Goal: Task Accomplishment & Management: Complete application form

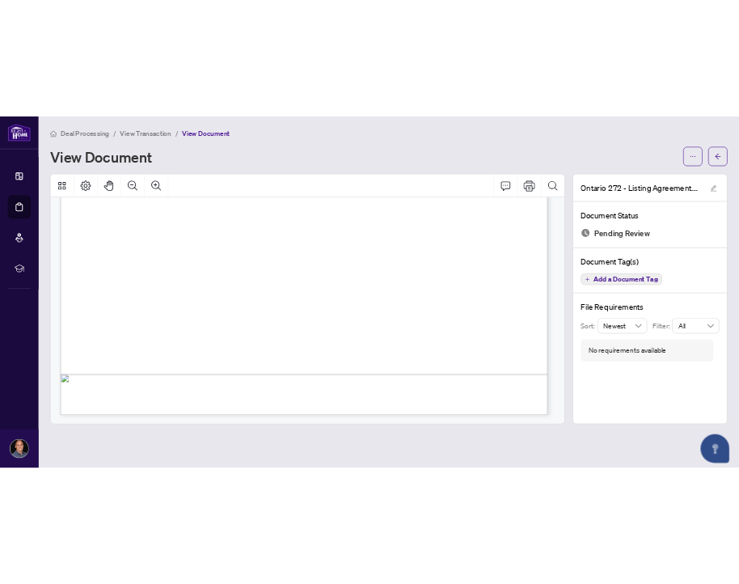
scroll to position [5064, 0]
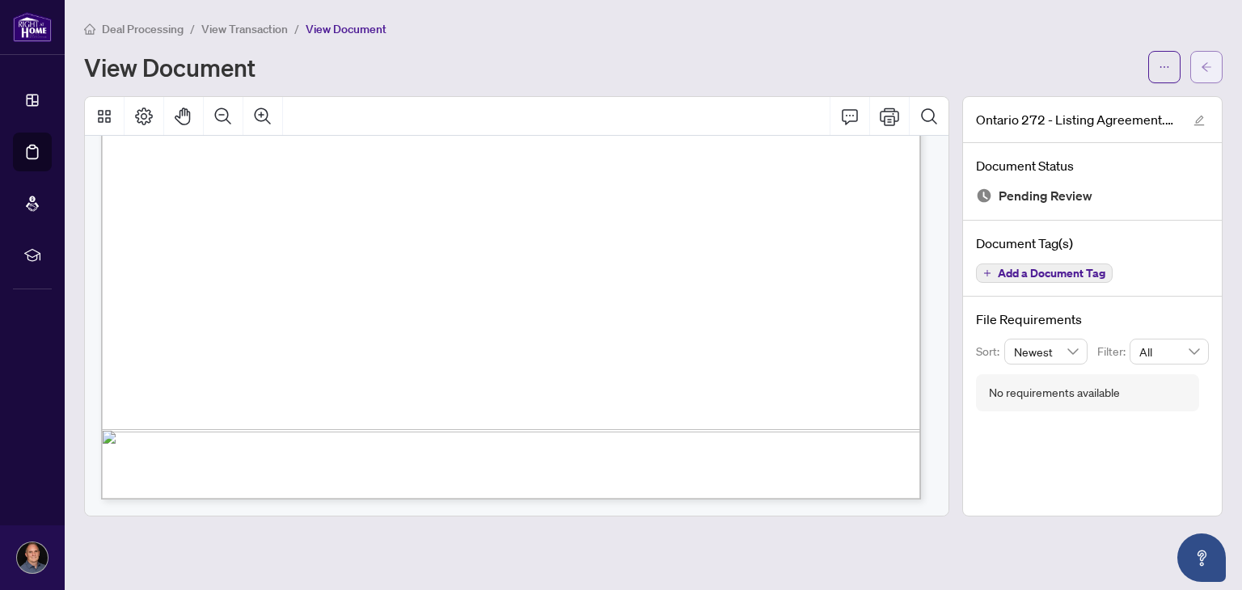
click at [1202, 69] on icon "arrow-left" at bounding box center [1206, 66] width 11 height 11
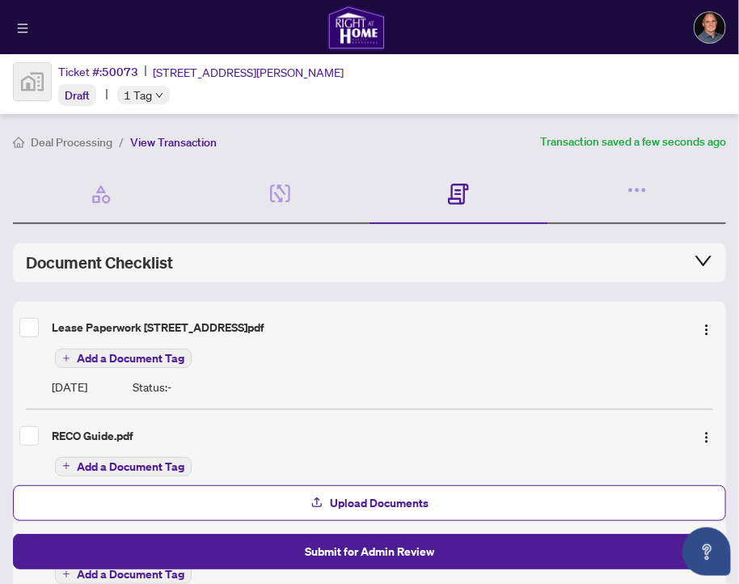
click at [132, 357] on span "Add a Document Tag" at bounding box center [131, 358] width 108 height 11
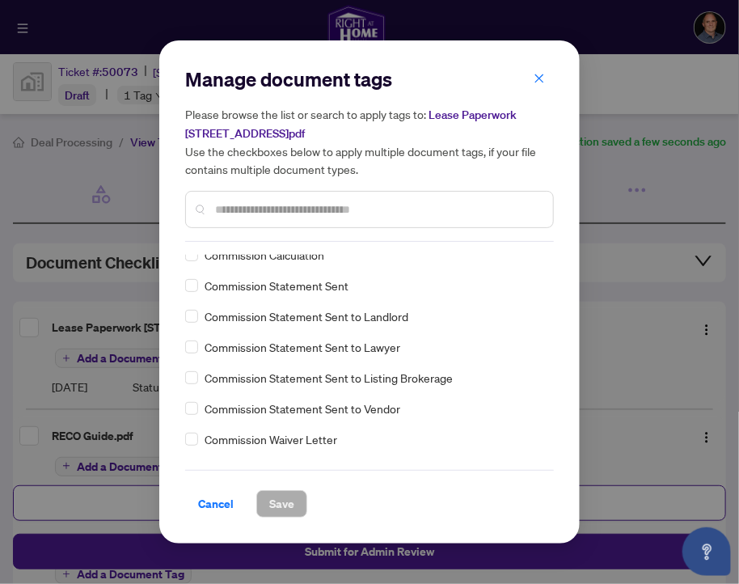
scroll to position [939, 0]
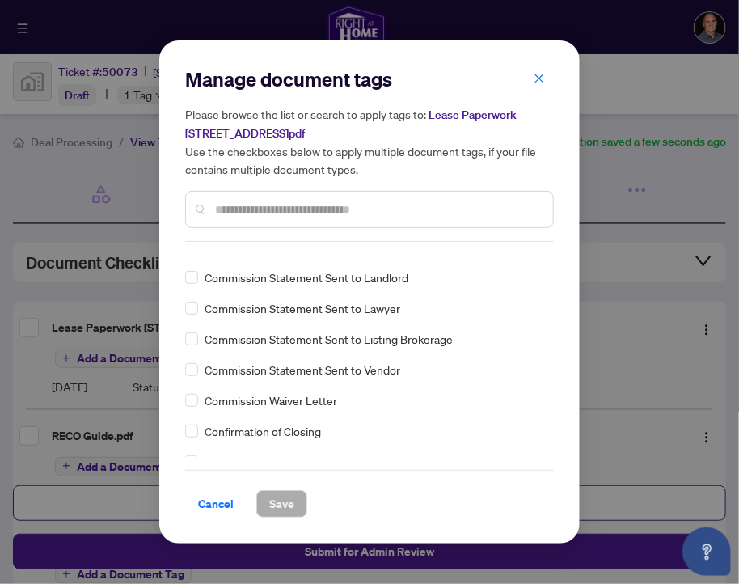
click at [263, 203] on input "text" at bounding box center [377, 210] width 325 height 18
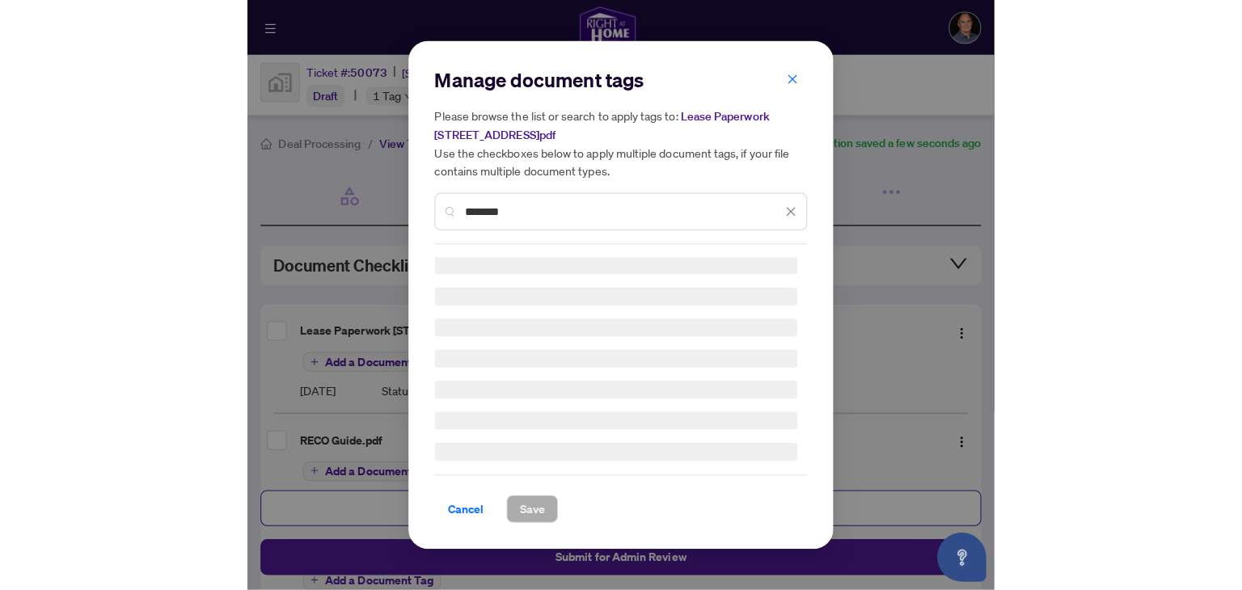
scroll to position [0, 0]
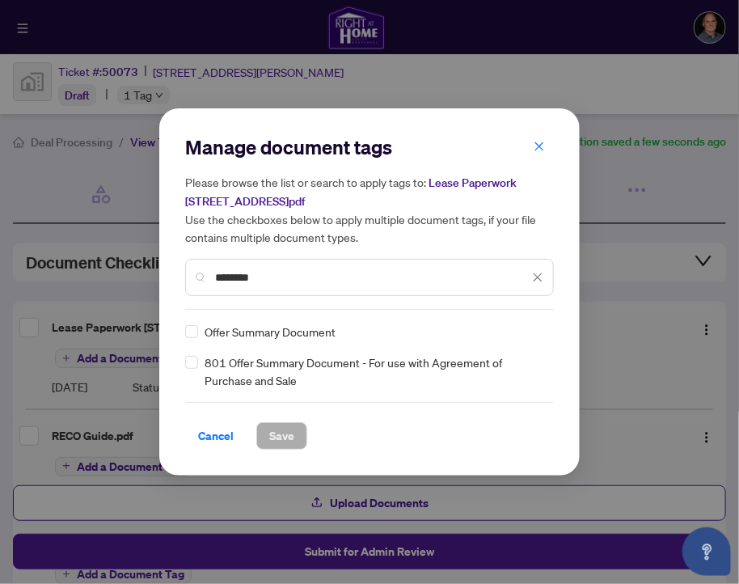
type input "********"
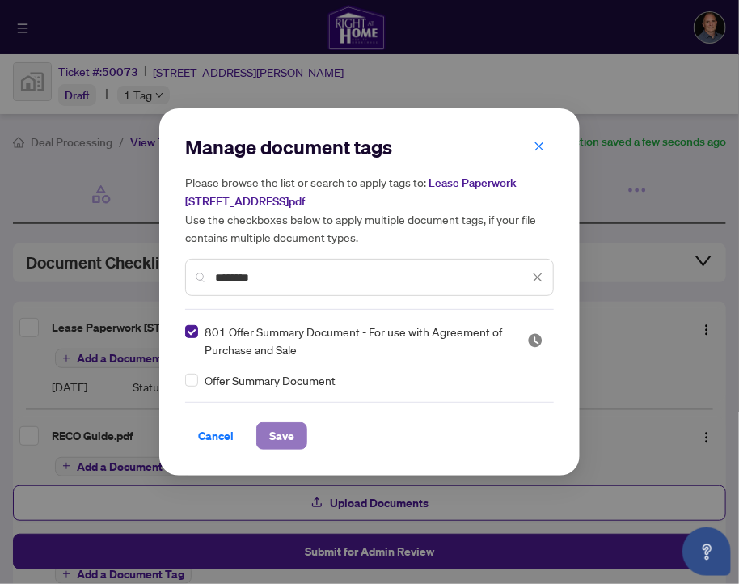
click at [281, 428] on span "Save" at bounding box center [281, 436] width 25 height 26
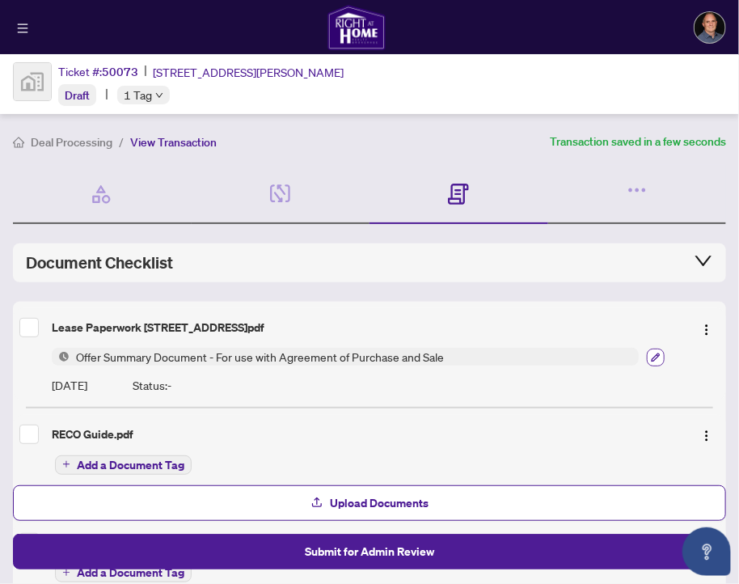
click at [651, 353] on icon "button" at bounding box center [656, 358] width 10 height 10
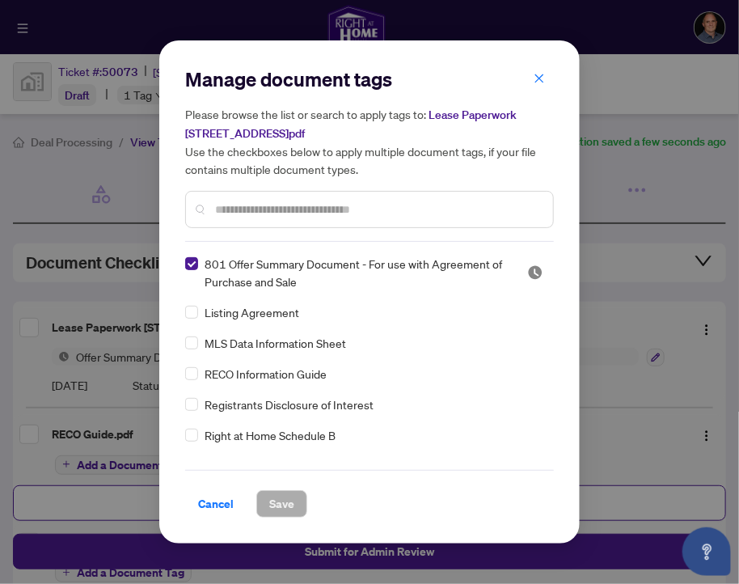
click at [362, 208] on input "text" at bounding box center [377, 210] width 325 height 18
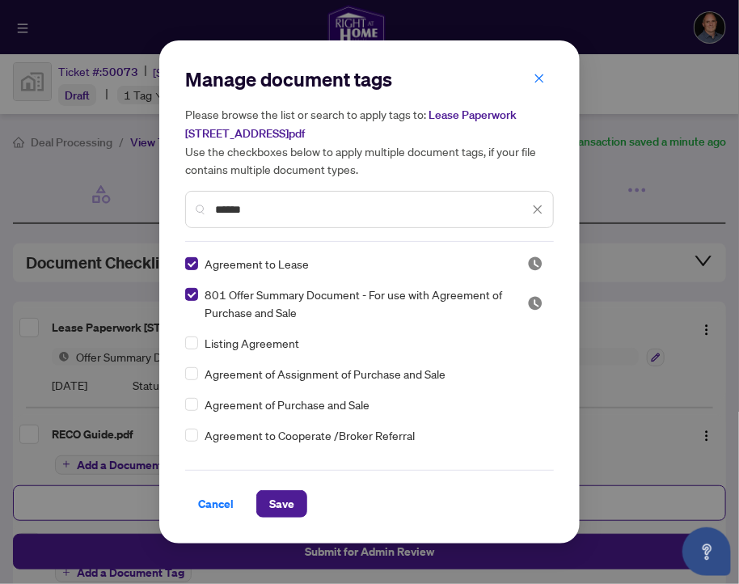
click at [271, 202] on input "******" at bounding box center [372, 210] width 314 height 18
type input "*"
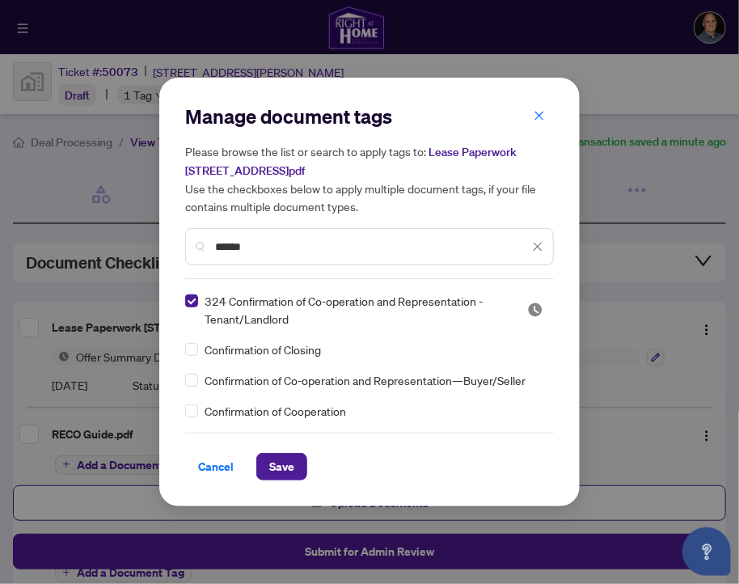
click at [286, 243] on input "******" at bounding box center [372, 247] width 314 height 18
type input "*"
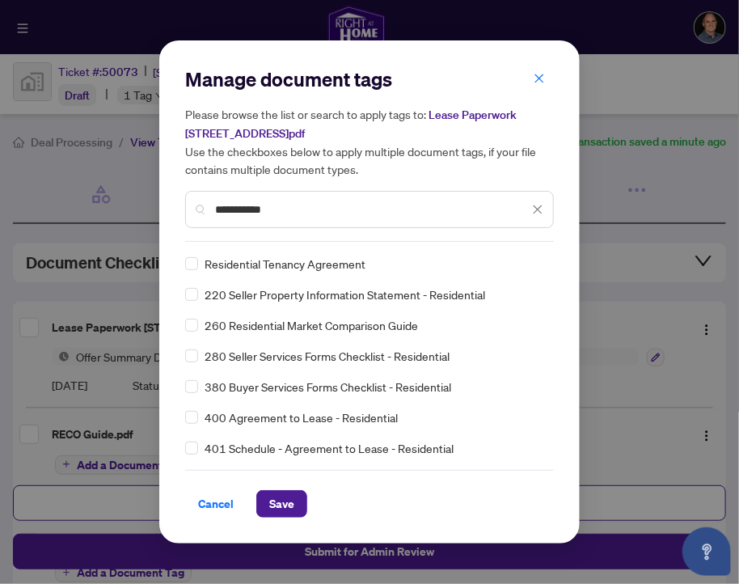
type input "**********"
click at [285, 501] on span "Save" at bounding box center [281, 504] width 25 height 26
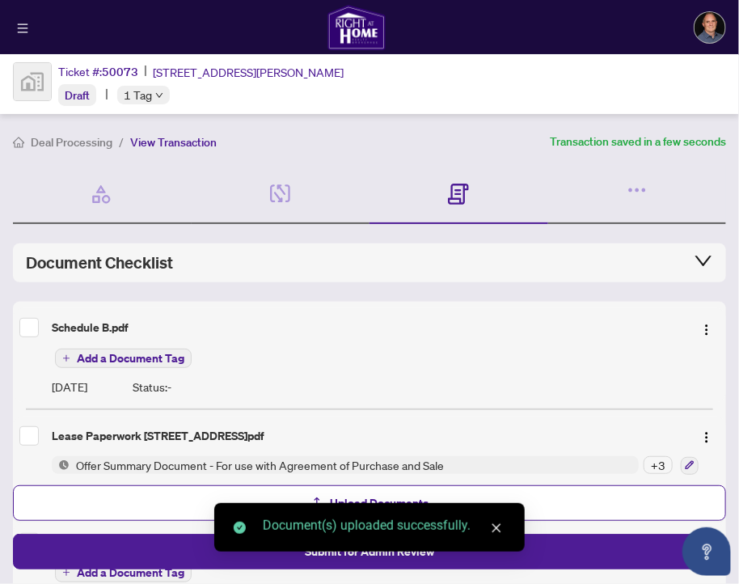
click at [116, 357] on span "Add a Document Tag" at bounding box center [131, 358] width 108 height 11
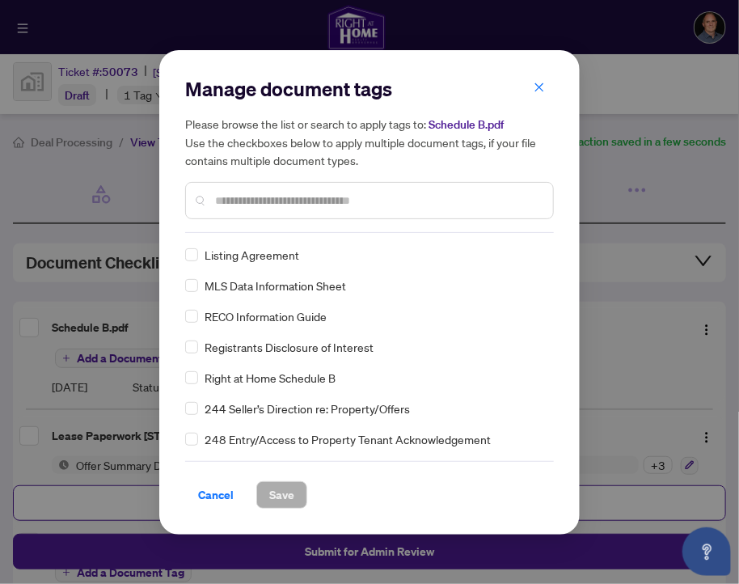
click at [253, 201] on input "text" at bounding box center [377, 201] width 325 height 18
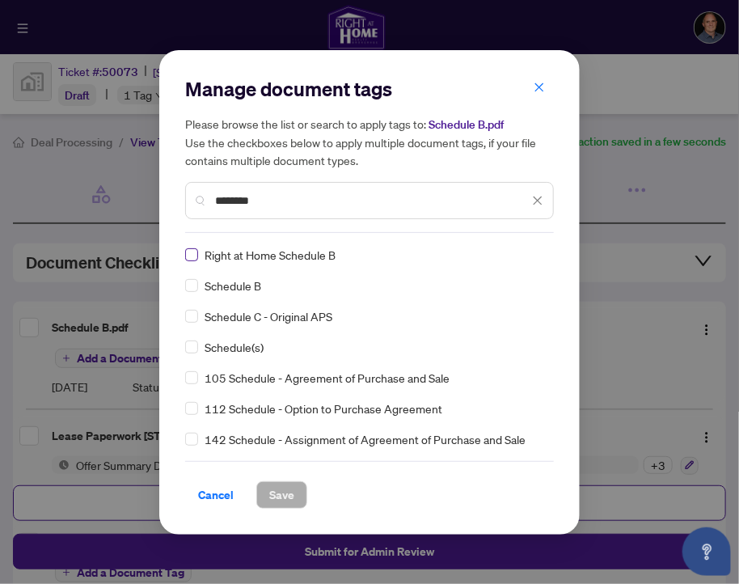
type input "********"
click at [284, 492] on span "Save" at bounding box center [281, 495] width 25 height 26
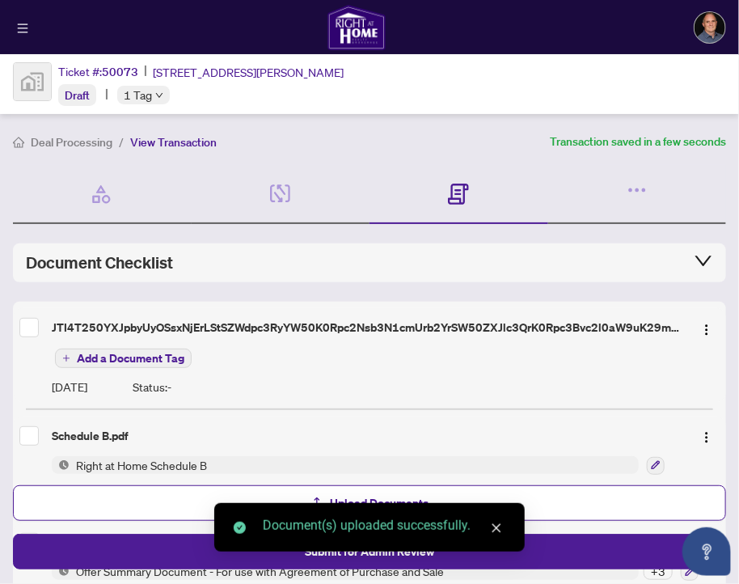
click at [139, 356] on span "Add a Document Tag" at bounding box center [131, 358] width 108 height 11
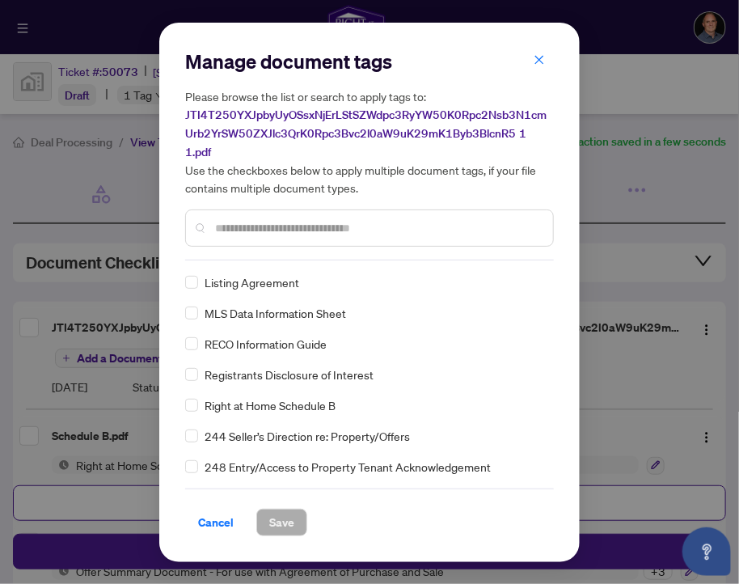
click at [260, 250] on div "Manage document tags Please browse the list or search to apply tags to: JTI4T25…" at bounding box center [369, 155] width 369 height 212
click at [250, 224] on input "text" at bounding box center [377, 228] width 325 height 18
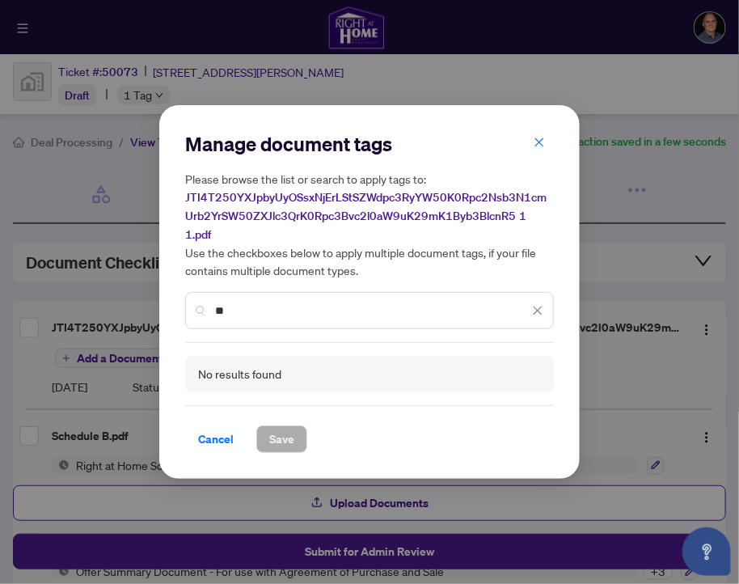
type input "*"
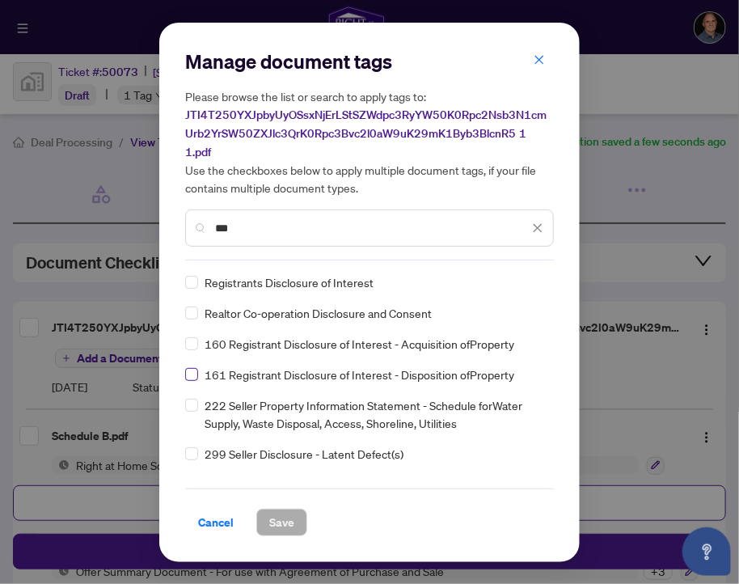
type input "***"
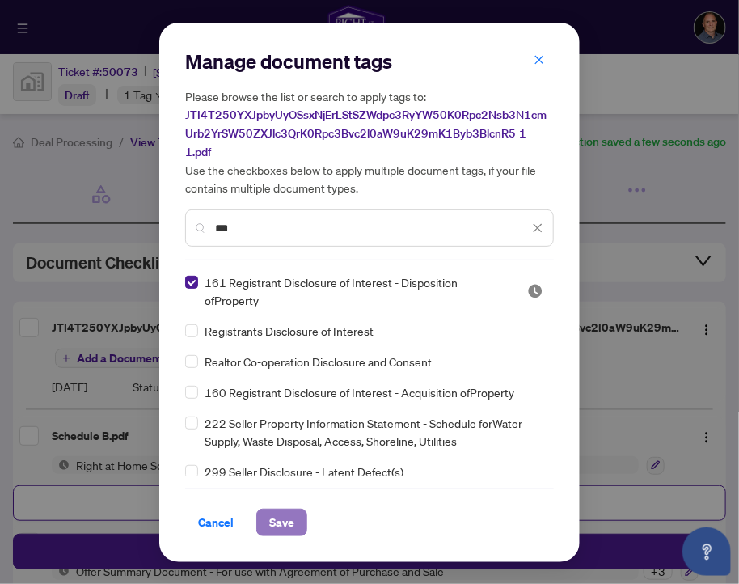
click at [289, 510] on span "Save" at bounding box center [281, 522] width 25 height 26
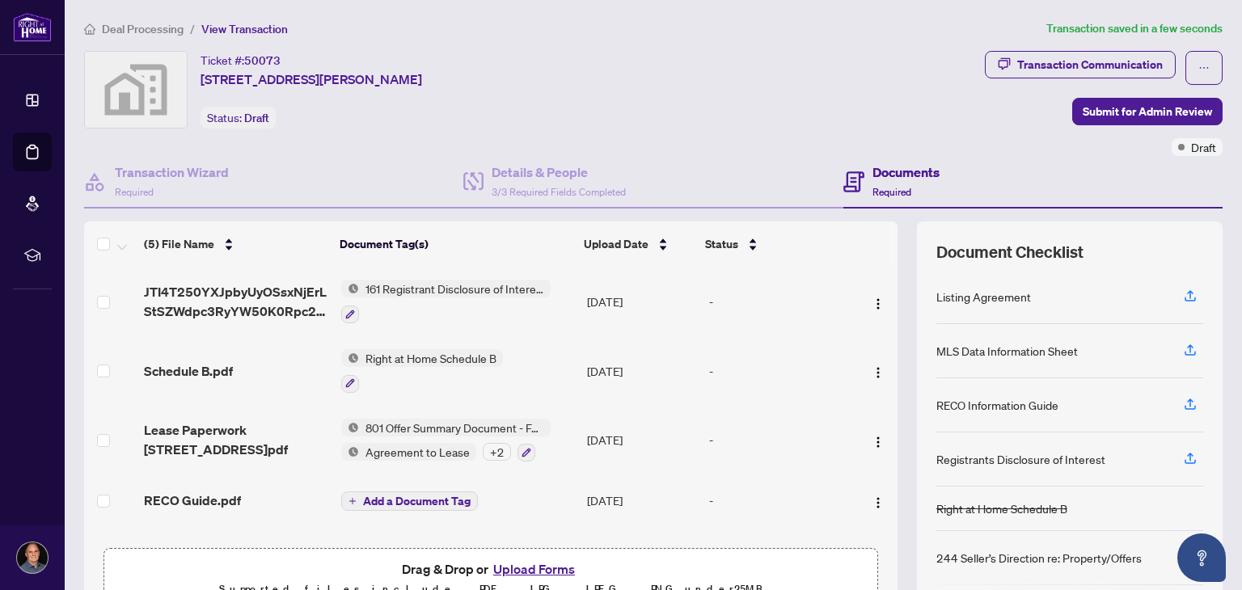
click at [891, 174] on h4 "Documents" at bounding box center [906, 172] width 67 height 19
click at [889, 168] on h4 "Documents" at bounding box center [906, 172] width 67 height 19
click at [1198, 66] on button "button" at bounding box center [1203, 68] width 37 height 34
click at [1013, 126] on div "Transaction Communication Submit for Admin Review Draft" at bounding box center [1104, 103] width 238 height 105
click at [1138, 108] on span "Submit for Admin Review" at bounding box center [1147, 112] width 129 height 26
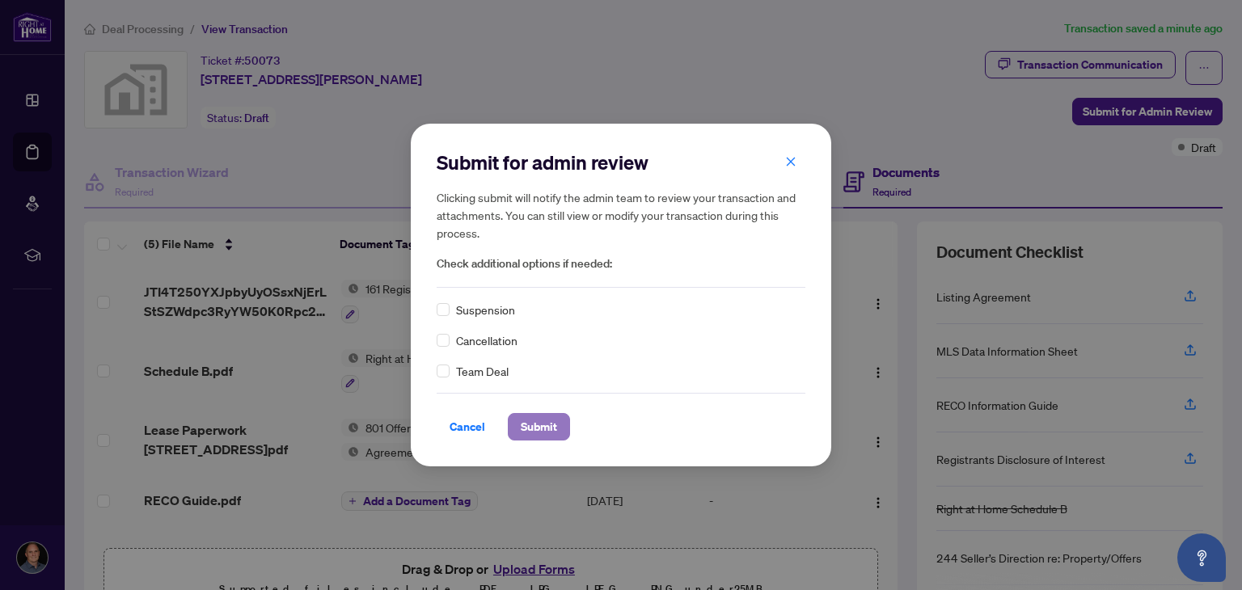
click at [543, 431] on span "Submit" at bounding box center [539, 427] width 36 height 26
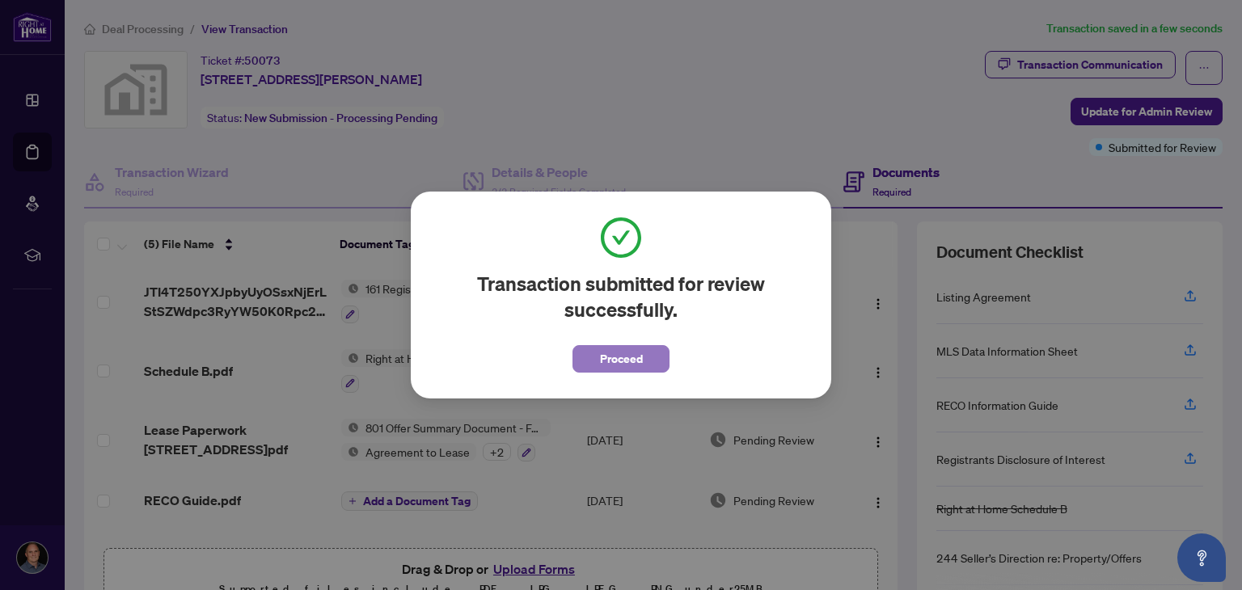
click at [629, 365] on span "Proceed" at bounding box center [621, 359] width 43 height 26
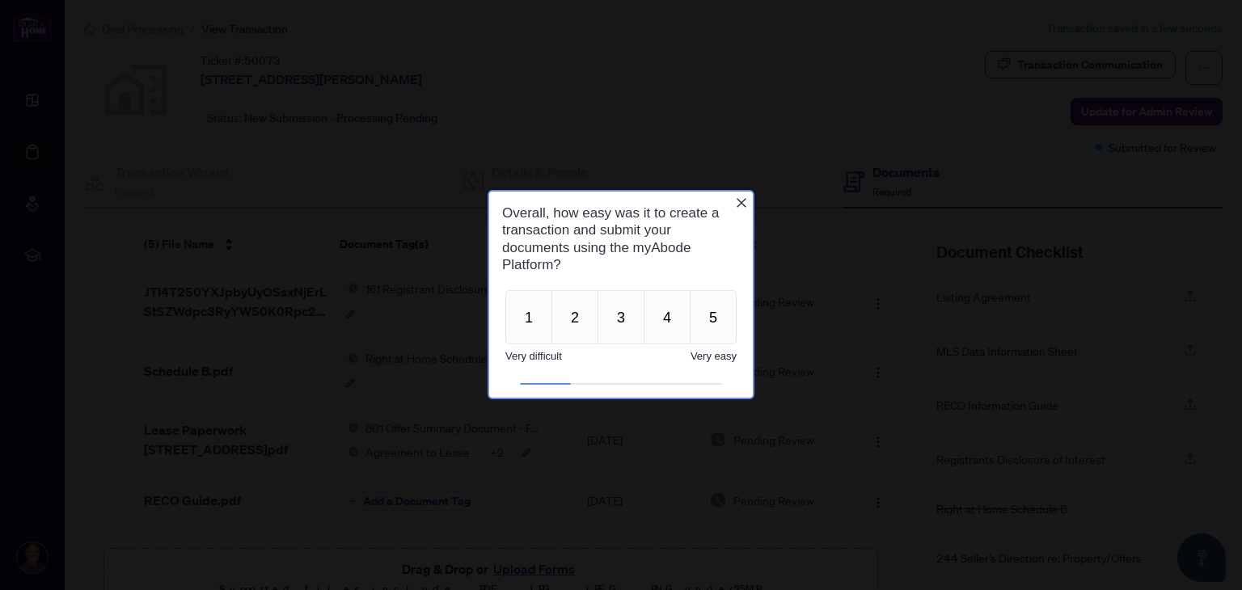
click at [741, 201] on icon "Close button" at bounding box center [742, 203] width 10 height 10
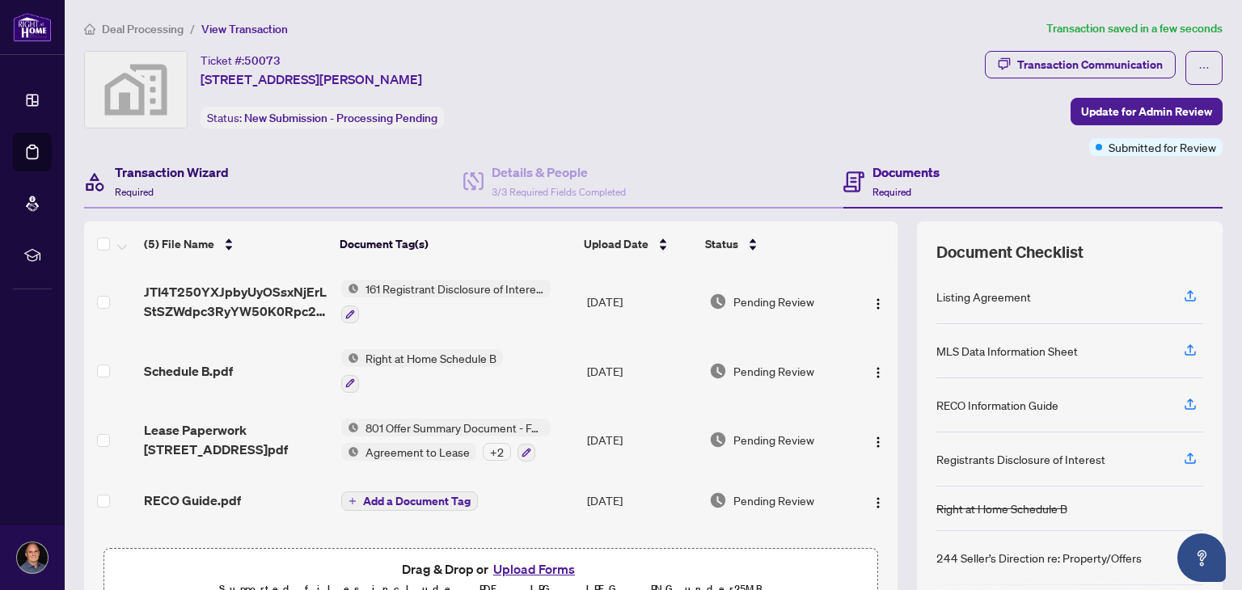
click at [182, 173] on h4 "Transaction Wizard" at bounding box center [172, 172] width 114 height 19
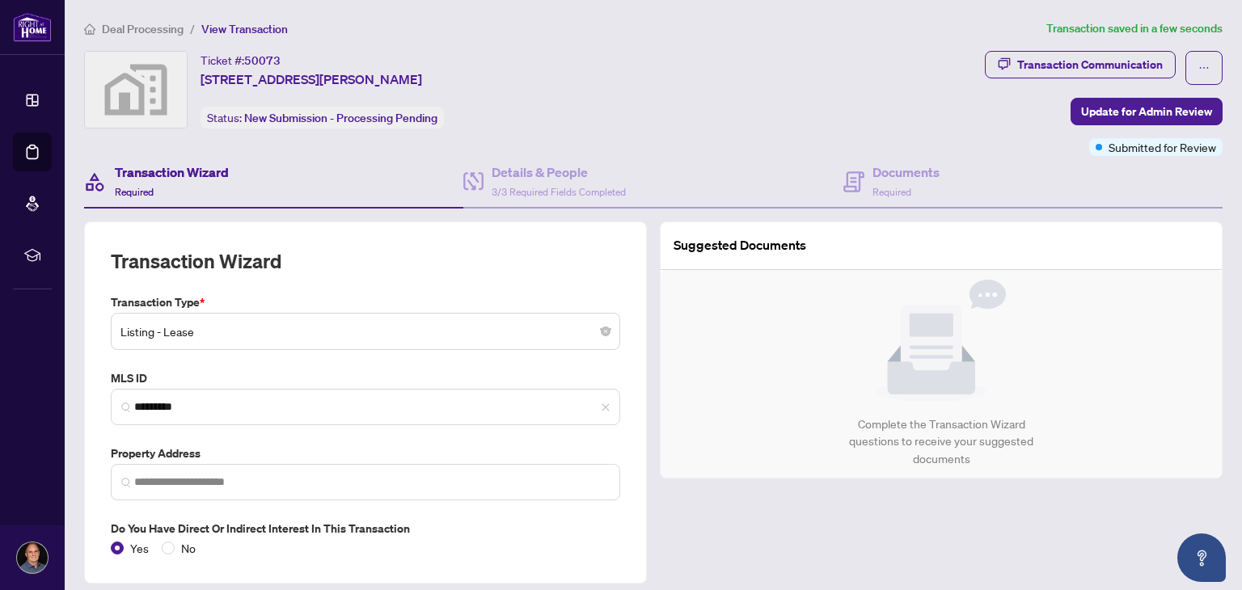
type input "**********"
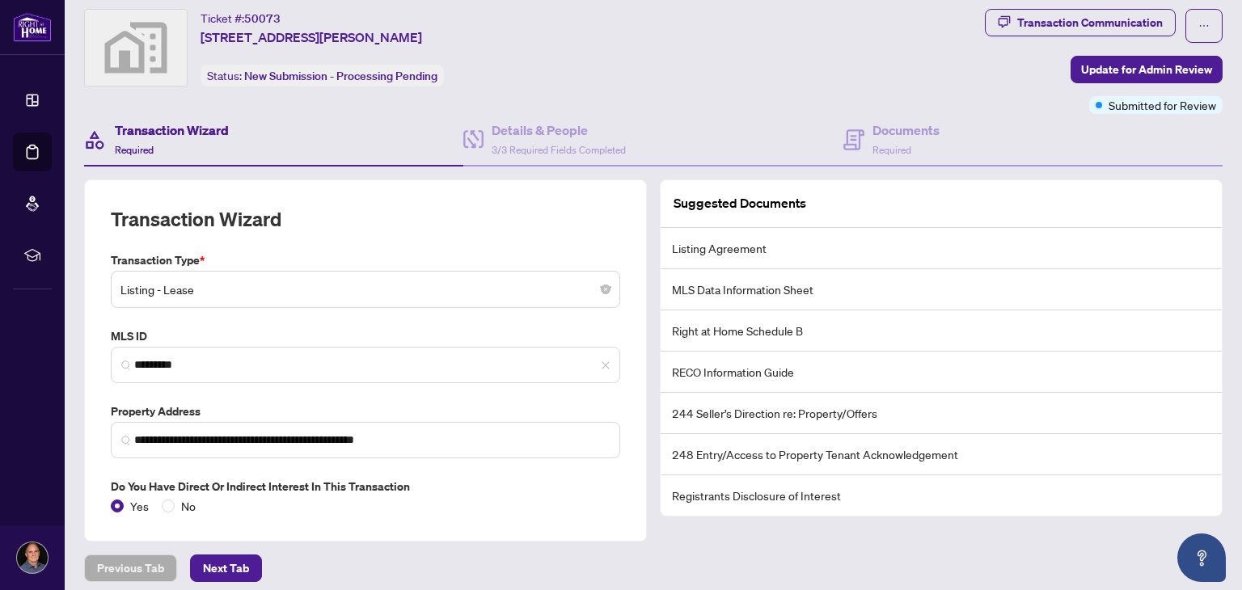
scroll to position [49, 0]
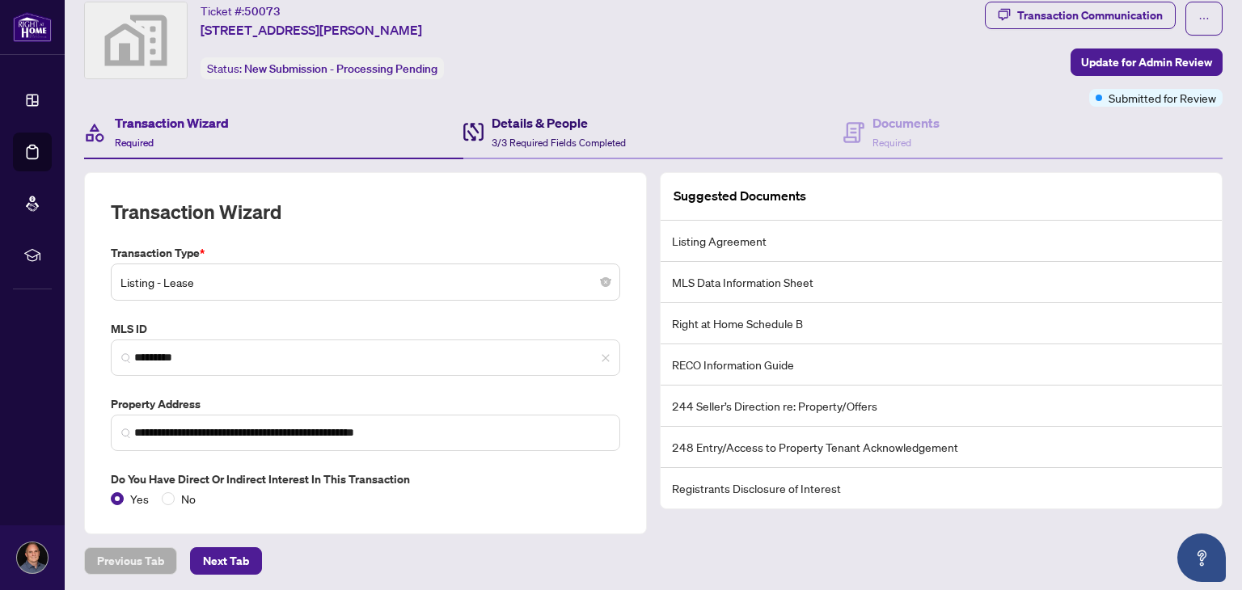
click at [536, 124] on h4 "Details & People" at bounding box center [559, 122] width 134 height 19
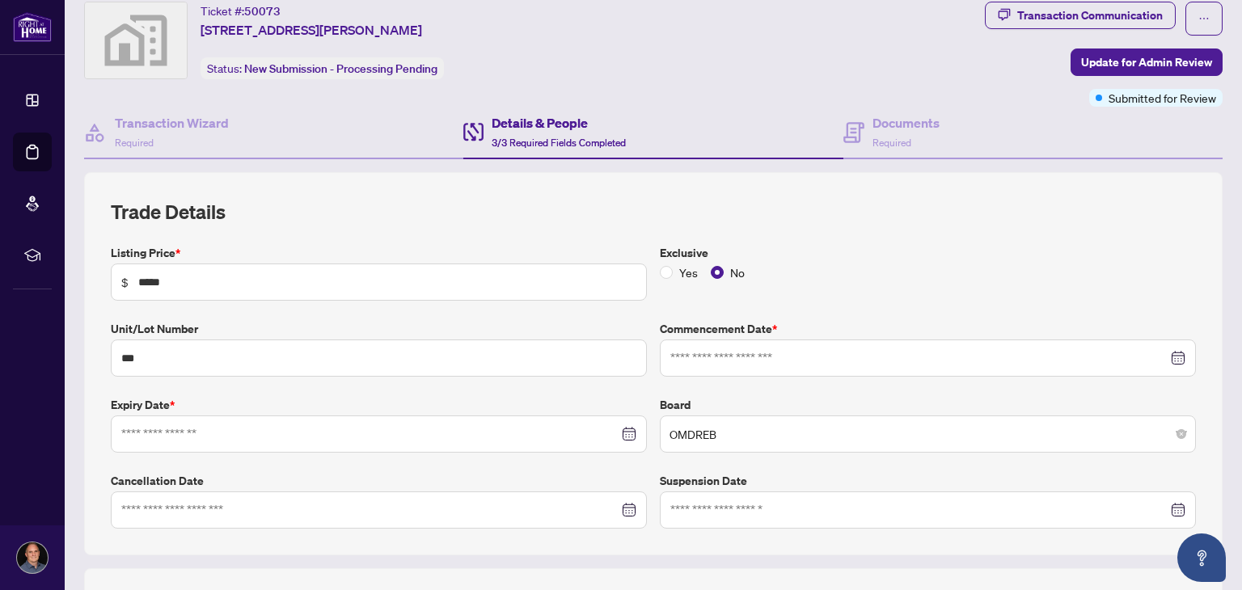
type input "**********"
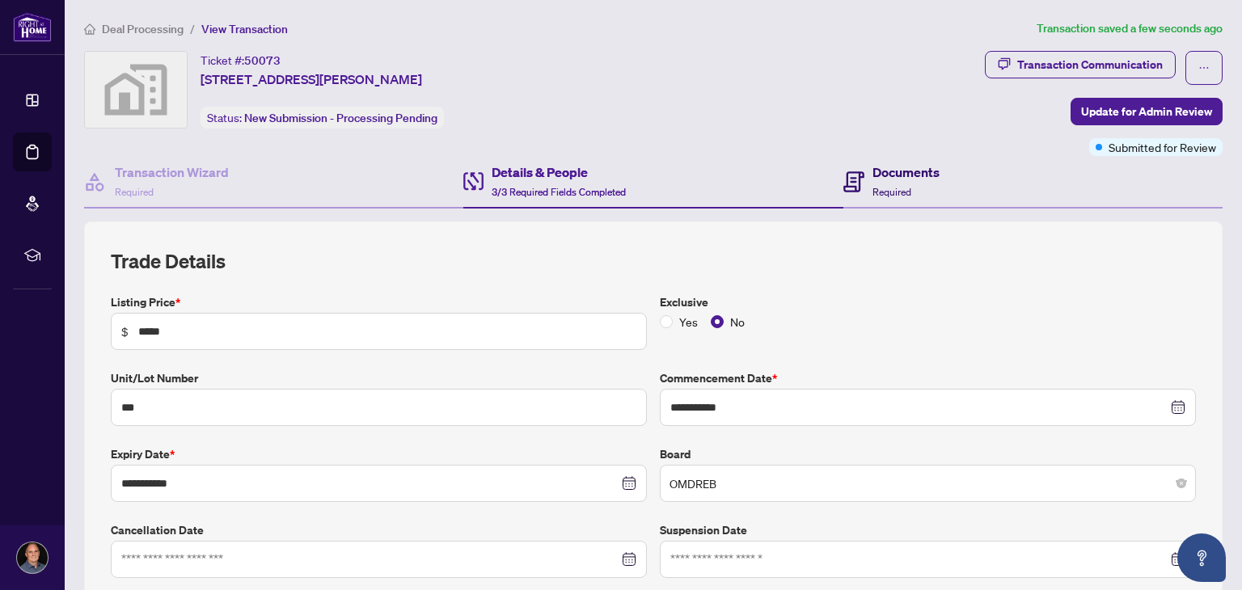
click at [895, 165] on h4 "Documents" at bounding box center [906, 172] width 67 height 19
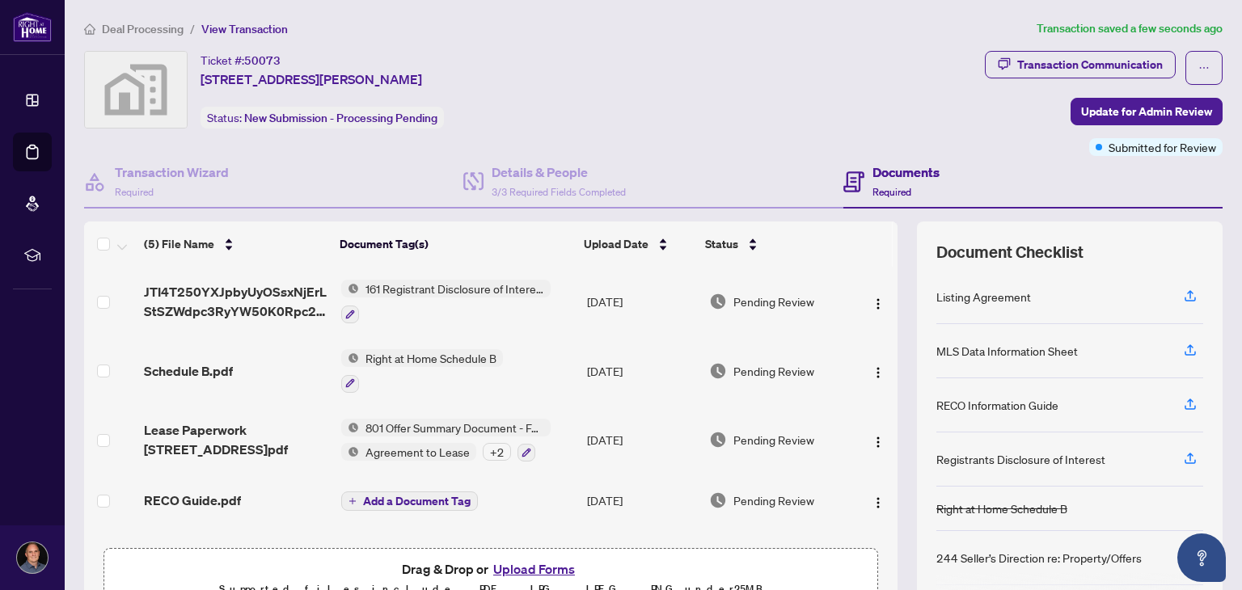
click at [815, 36] on ol "Deal Processing / View Transaction" at bounding box center [557, 28] width 946 height 19
click at [791, 62] on div "Ticket #: 50073 [STREET_ADDRESS][PERSON_NAME] Status: New Submission - Processi…" at bounding box center [531, 90] width 894 height 78
